Goal: Navigation & Orientation: Find specific page/section

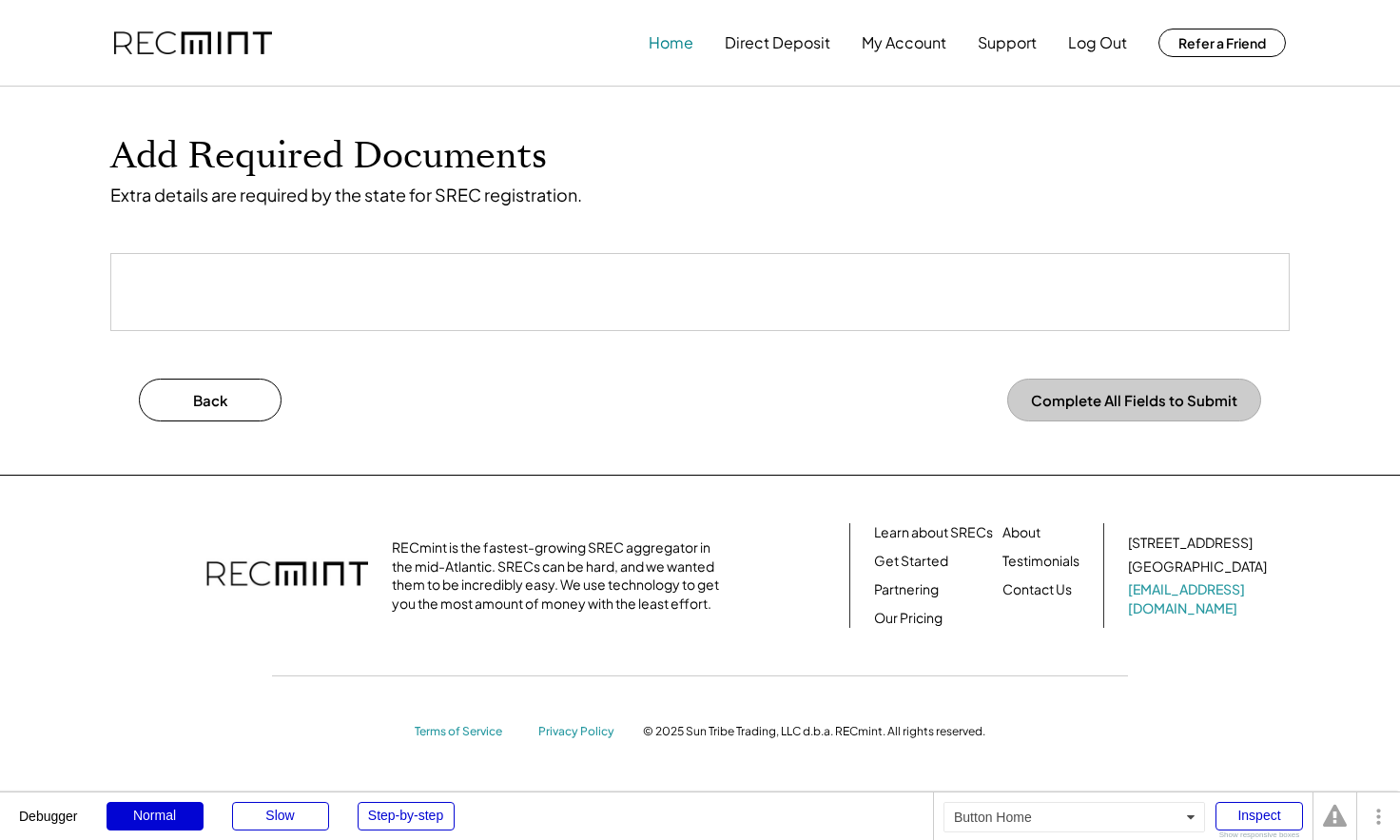
click at [678, 44] on button "Home" at bounding box center [670, 43] width 45 height 38
